Goal: Task Accomplishment & Management: Manage account settings

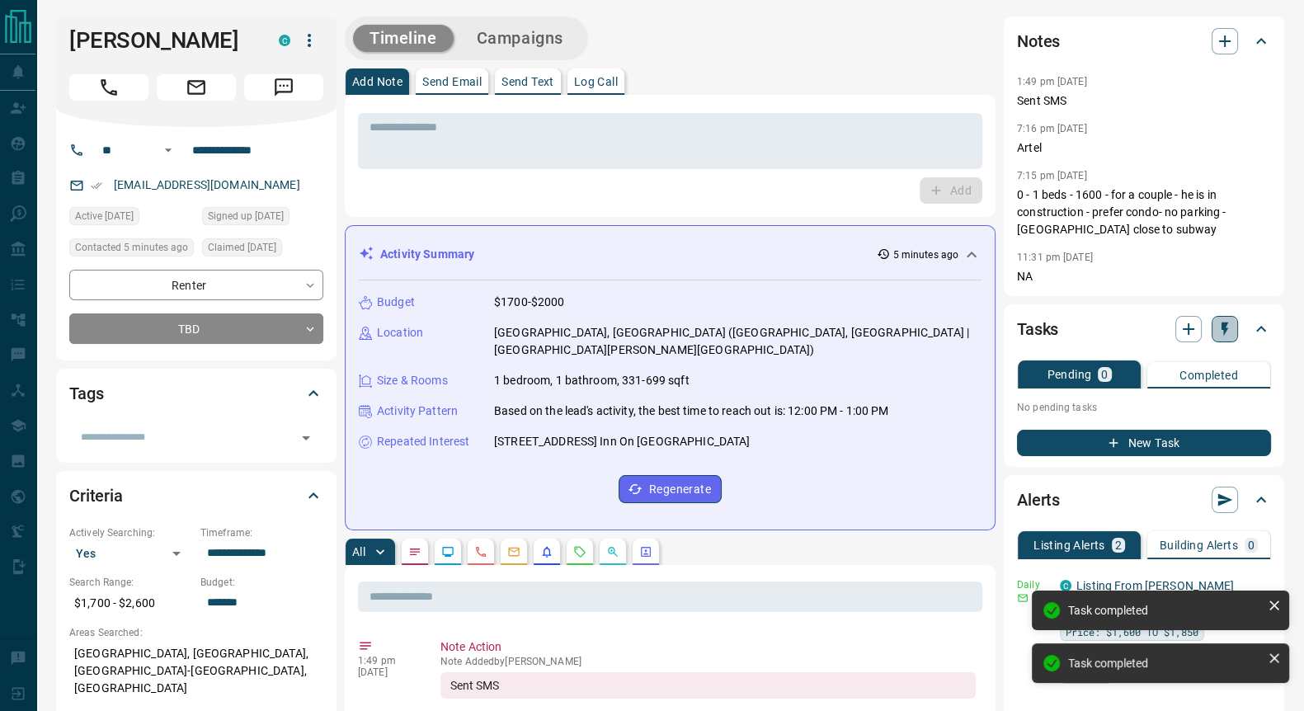
click at [1221, 323] on icon "button" at bounding box center [1224, 329] width 7 height 14
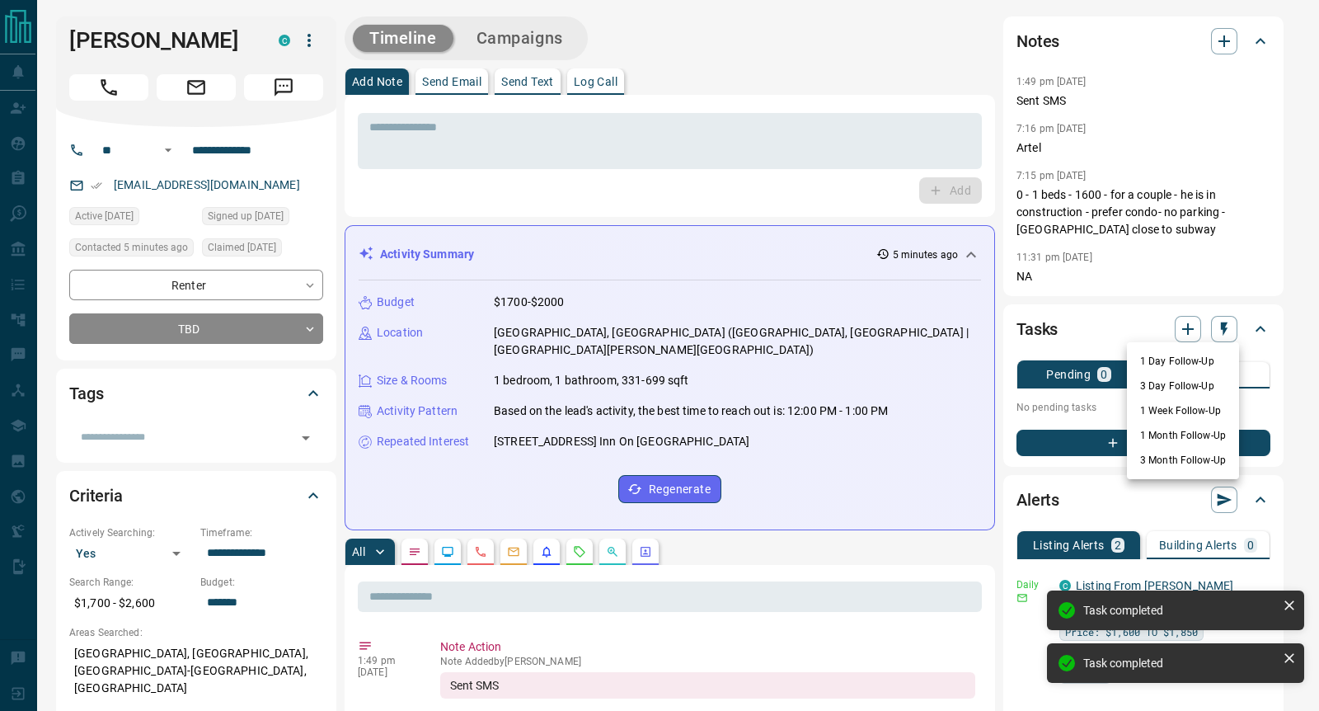
drag, startPoint x: 1171, startPoint y: 364, endPoint x: 1216, endPoint y: 356, distance: 46.0
click at [1171, 364] on li "1 Day Follow-Up" at bounding box center [1183, 361] width 112 height 25
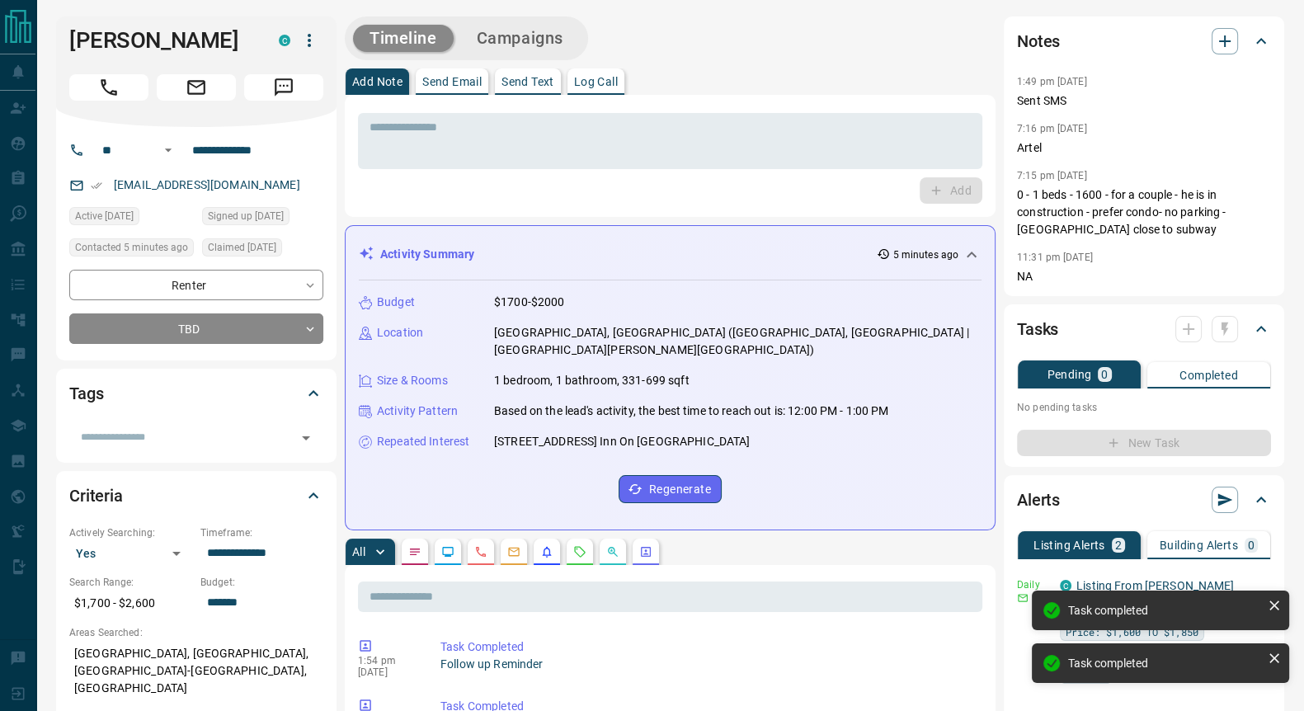
click at [1227, 331] on div at bounding box center [1206, 329] width 63 height 26
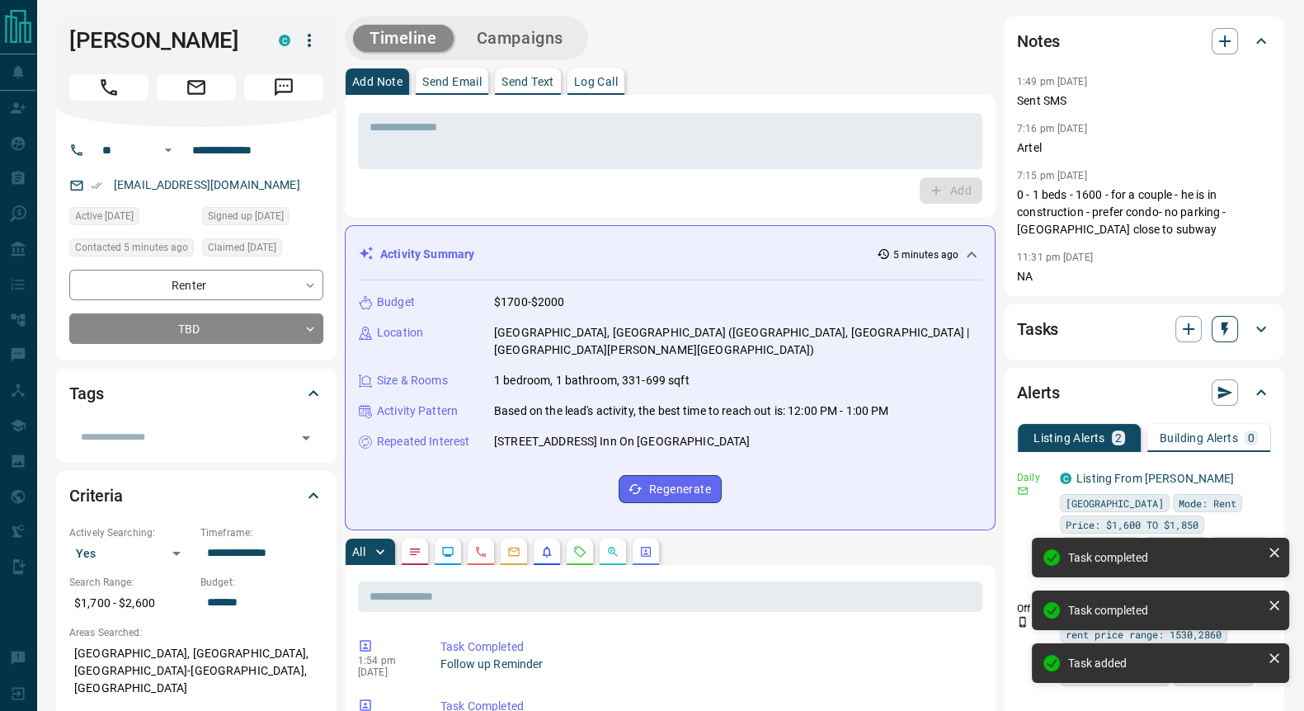
click at [1219, 336] on icon "button" at bounding box center [1224, 329] width 16 height 16
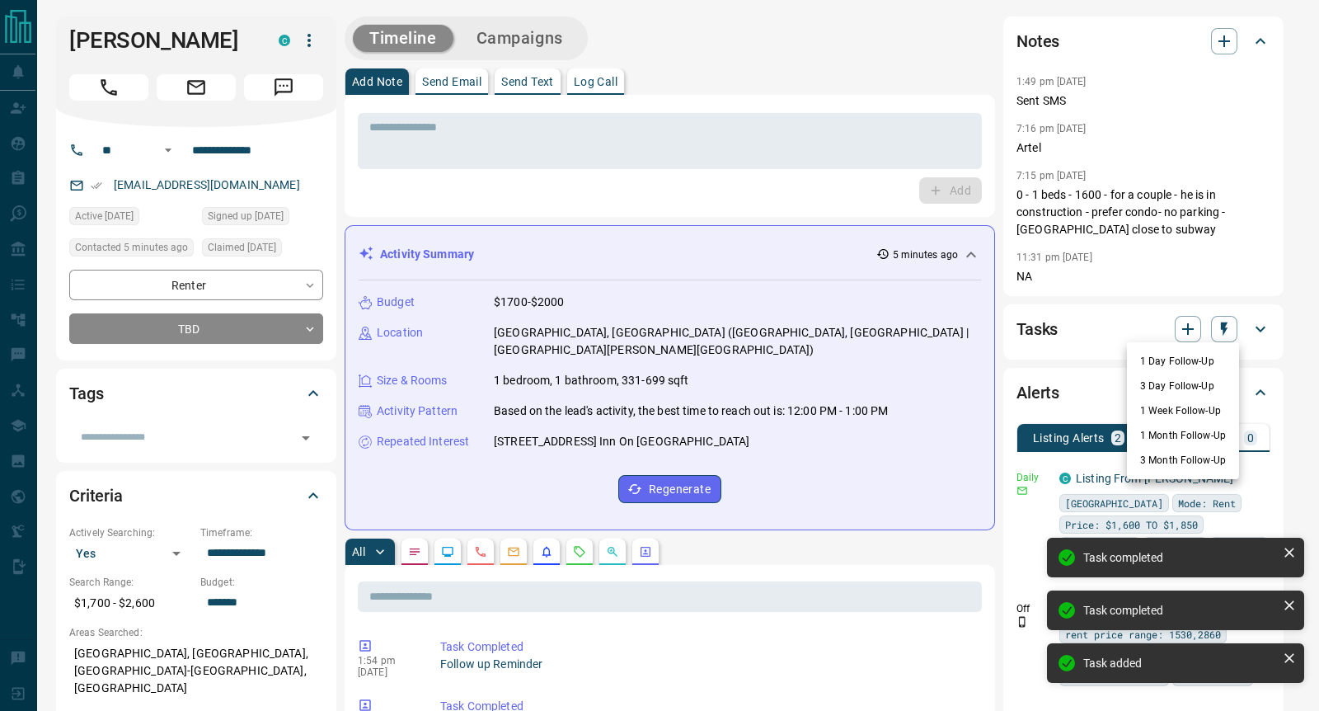
click at [1164, 388] on li "3 Day Follow-Up" at bounding box center [1183, 386] width 112 height 25
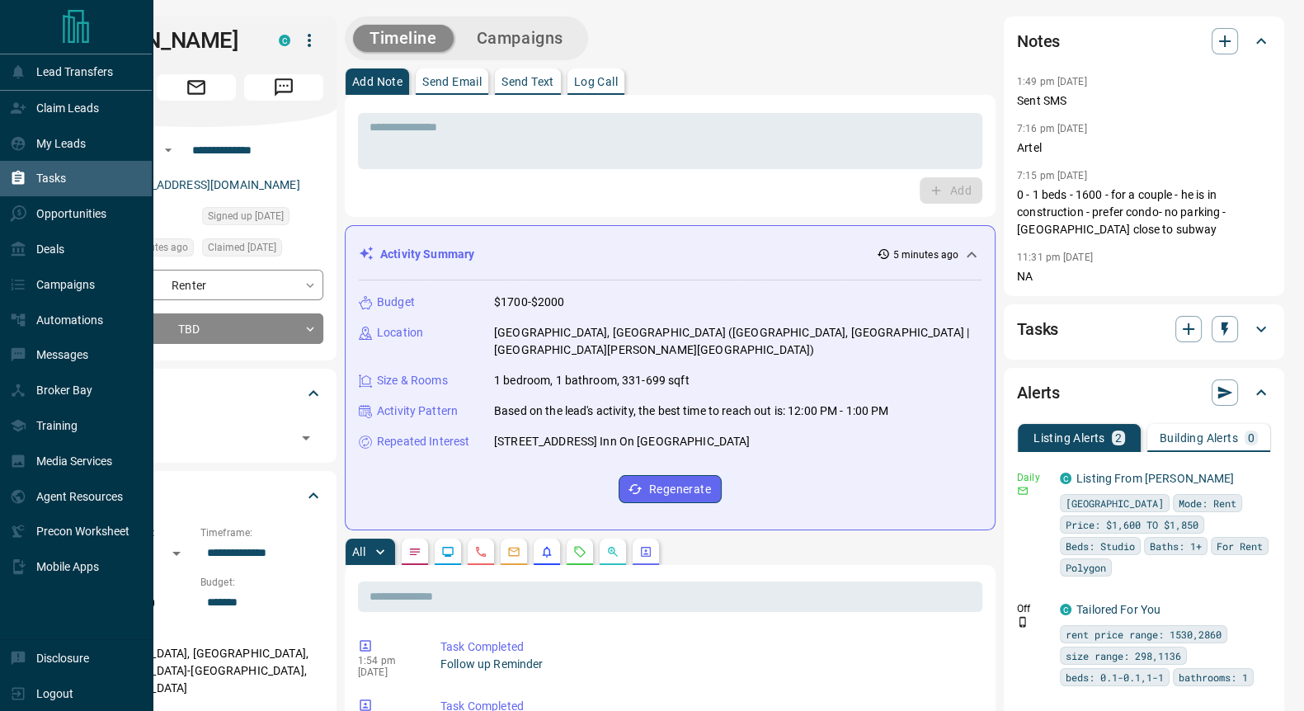
click at [49, 175] on p "Tasks" at bounding box center [51, 178] width 30 height 13
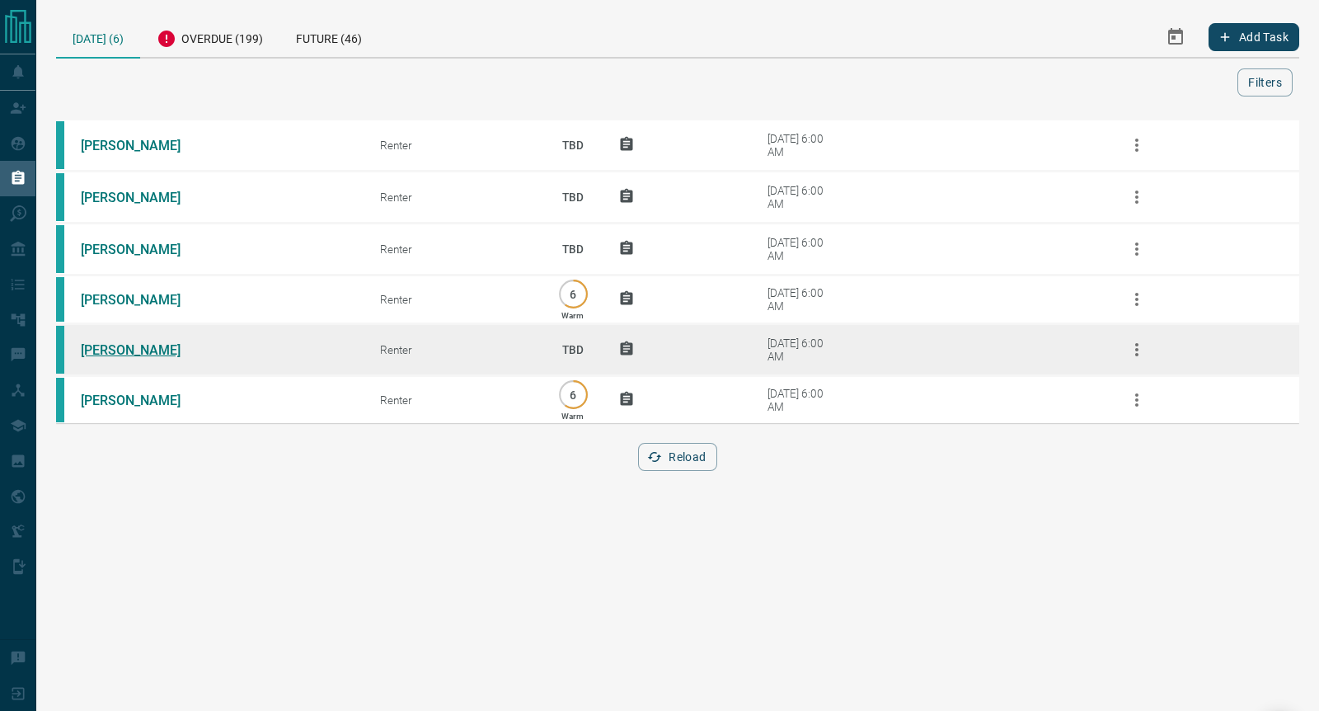
click at [133, 346] on link "[PERSON_NAME]" at bounding box center [143, 350] width 124 height 16
